Goal: Check status

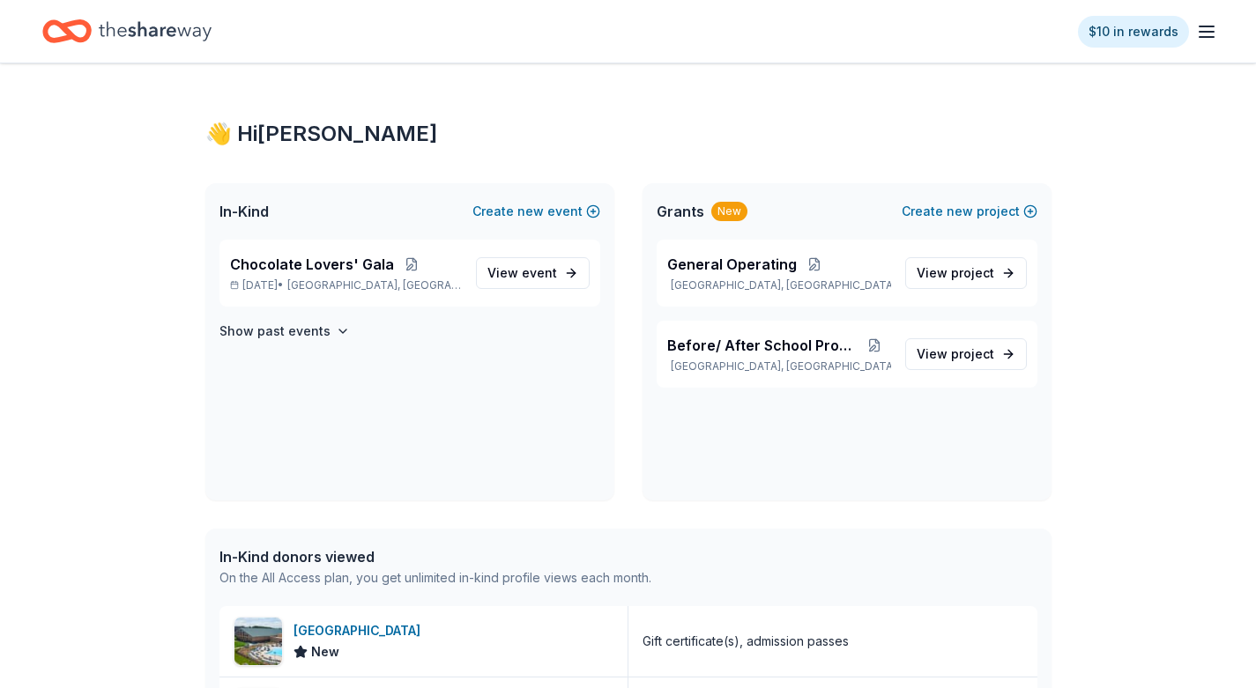
scroll to position [88, 0]
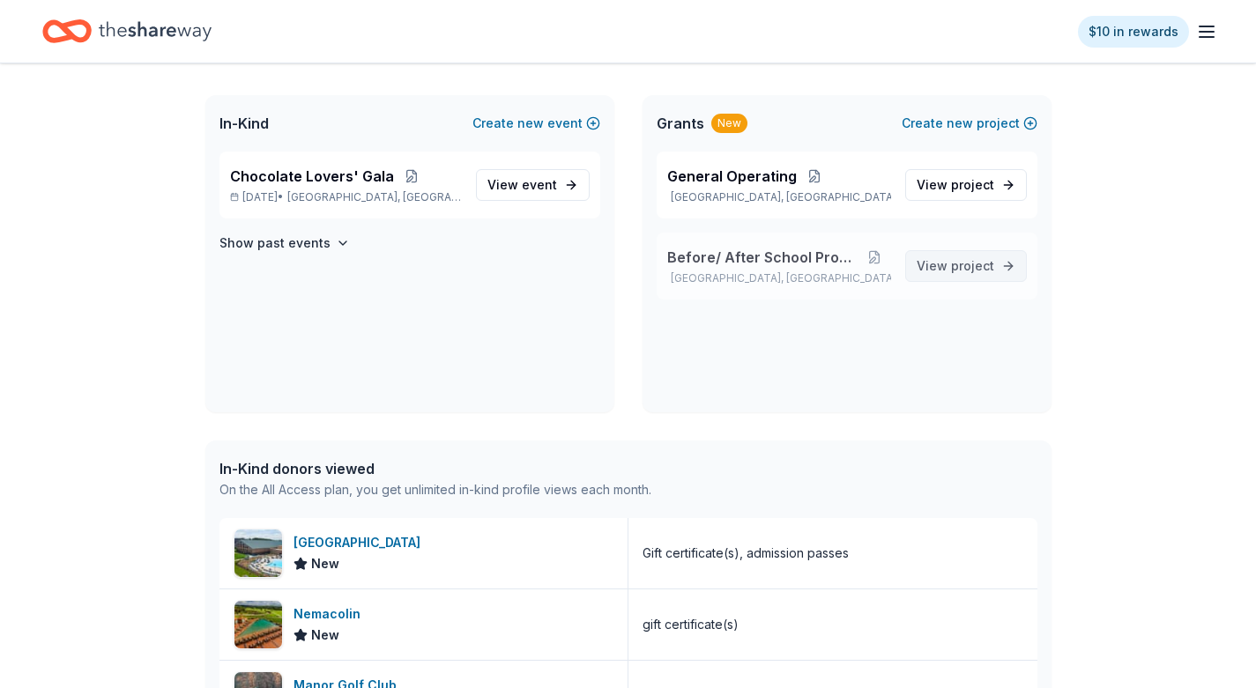
click at [965, 272] on span "project" at bounding box center [972, 265] width 43 height 15
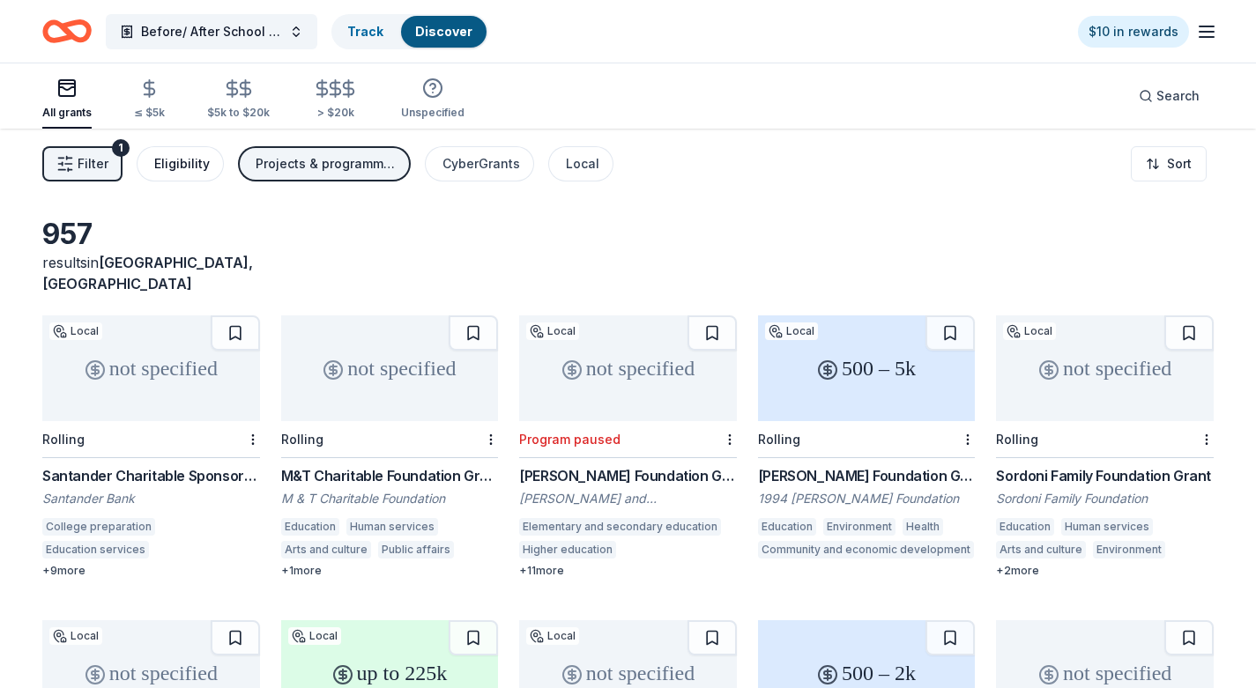
click at [194, 165] on div "Eligibility" at bounding box center [182, 163] width 56 height 21
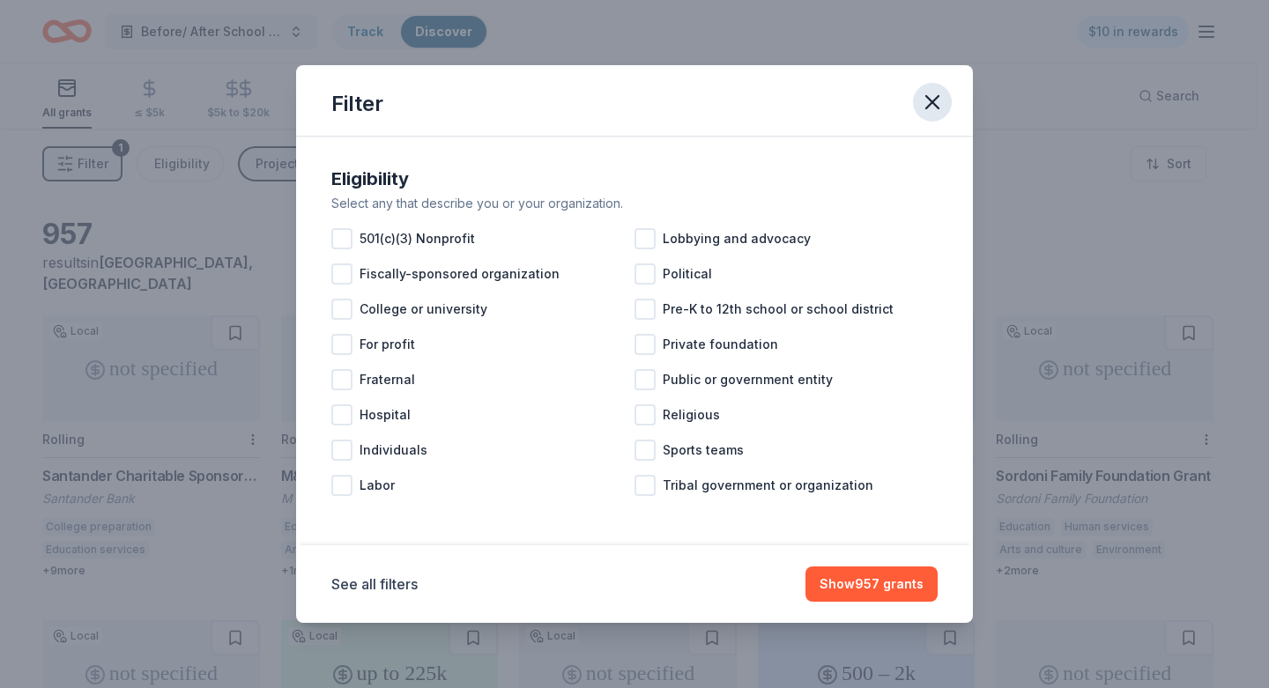
click at [923, 109] on icon "button" at bounding box center [932, 102] width 25 height 25
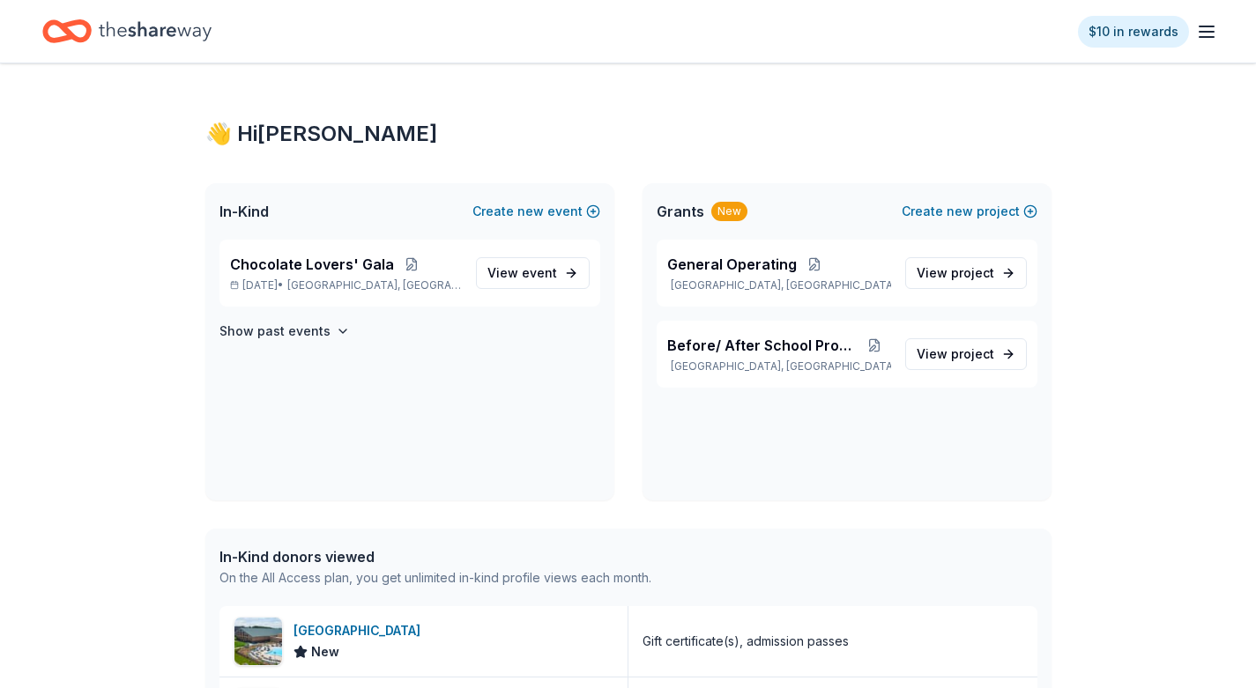
scroll to position [88, 0]
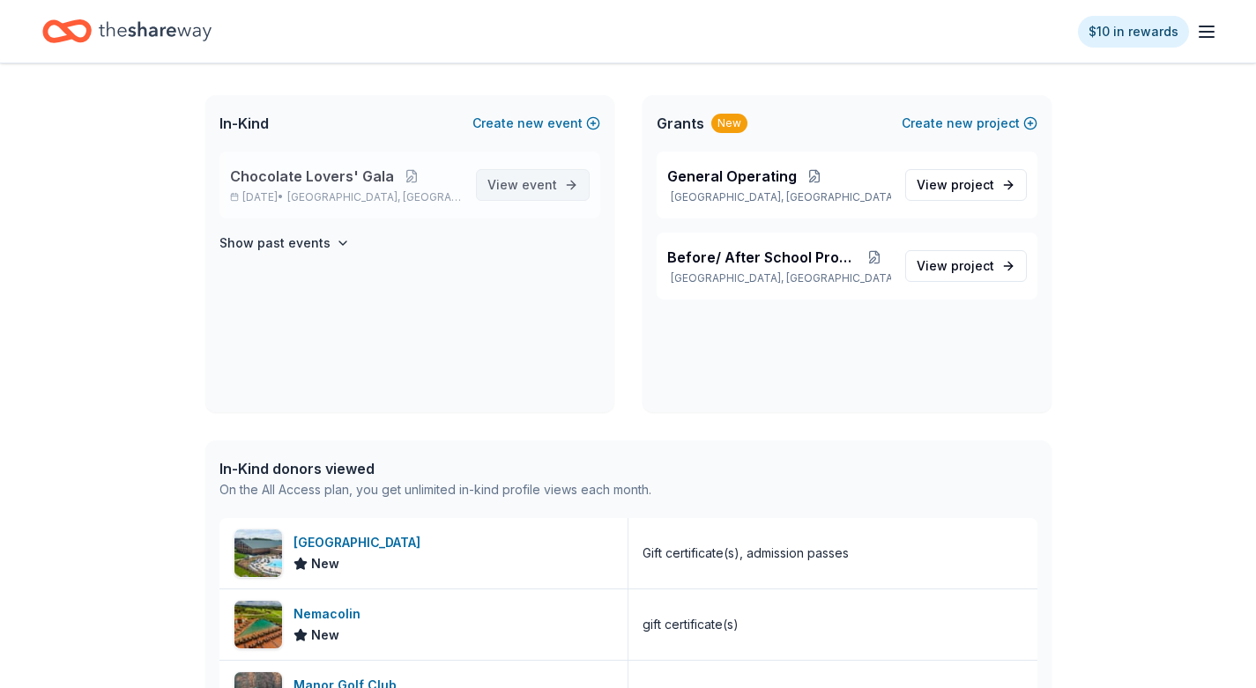
click at [542, 185] on span "event" at bounding box center [539, 184] width 35 height 15
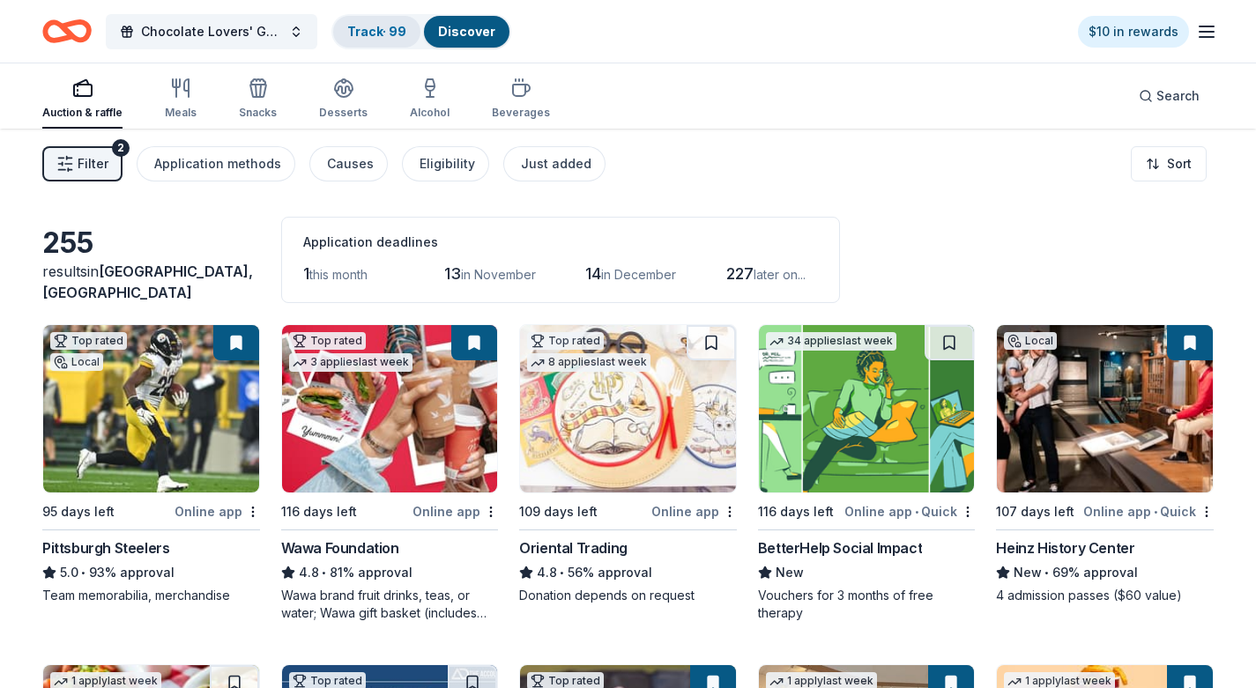
click at [384, 33] on link "Track · 99" at bounding box center [376, 31] width 59 height 15
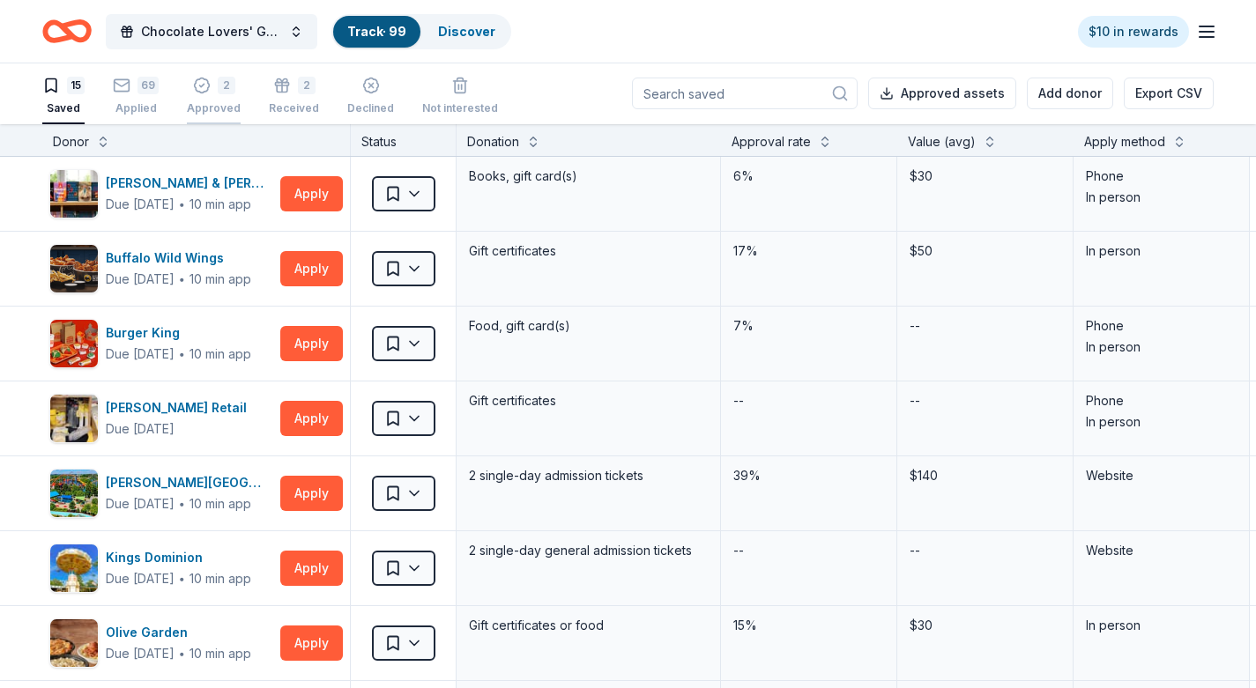
click at [226, 86] on div "2" at bounding box center [227, 86] width 18 height 18
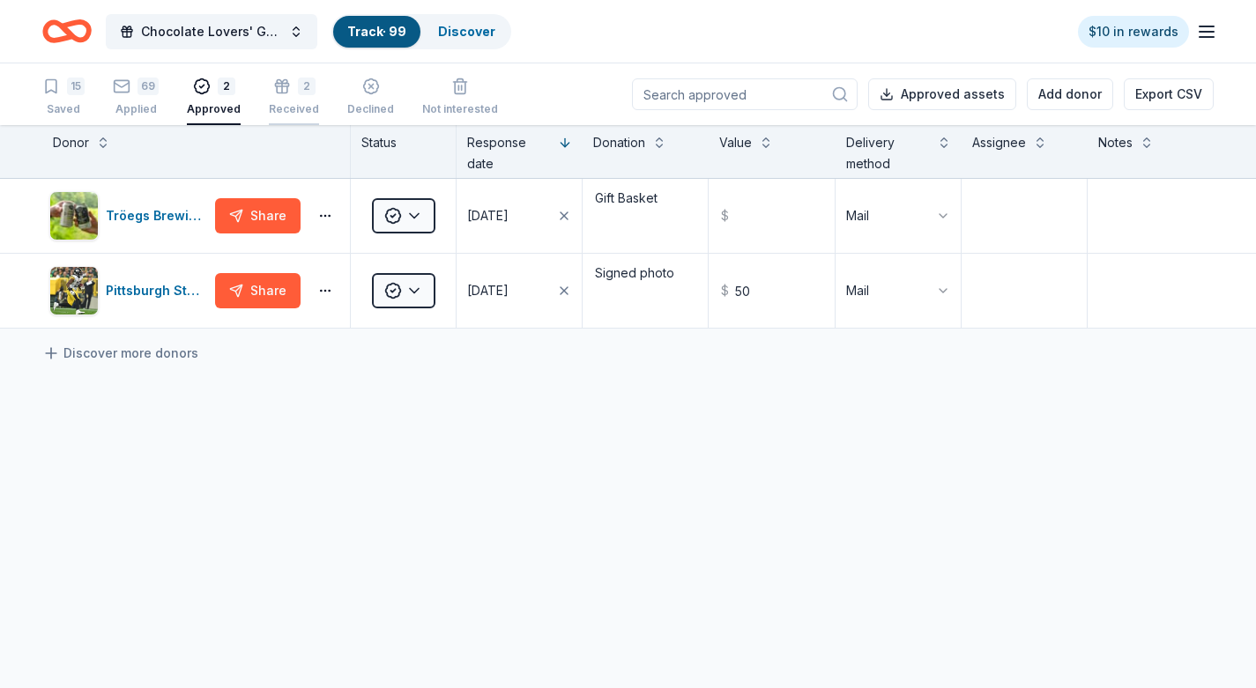
click at [298, 85] on div "2" at bounding box center [307, 87] width 18 height 18
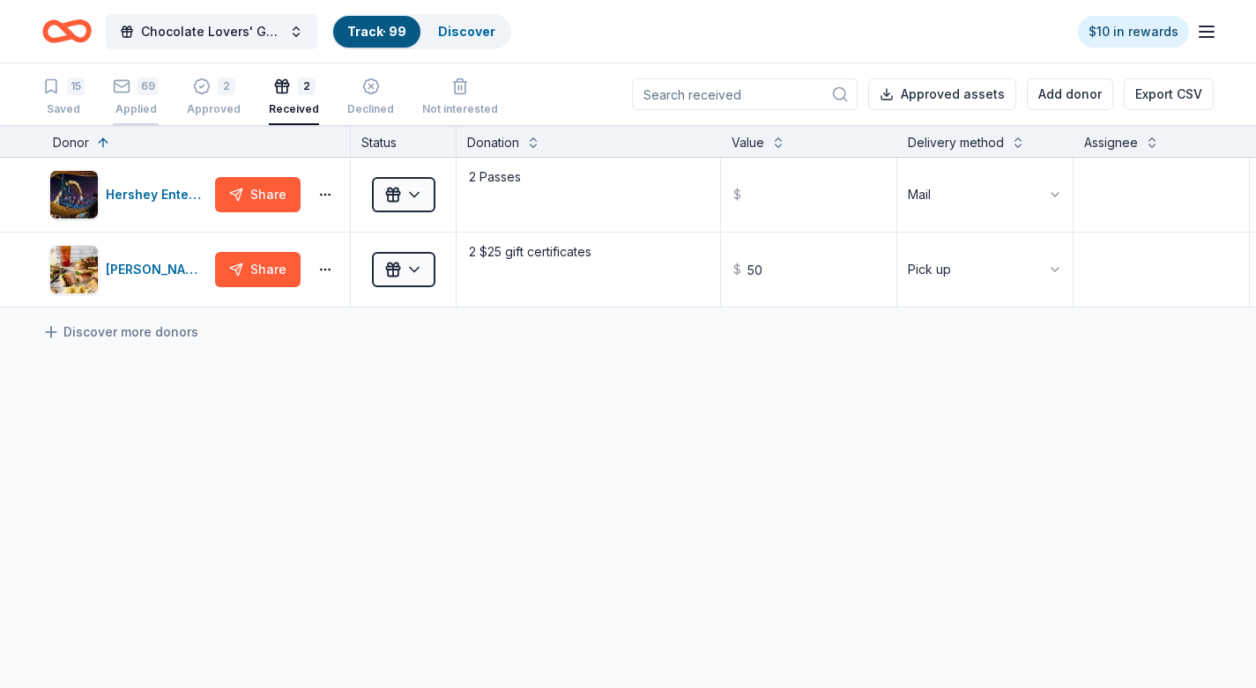
click at [139, 89] on div "69" at bounding box center [147, 87] width 21 height 18
